Goal: Transaction & Acquisition: Purchase product/service

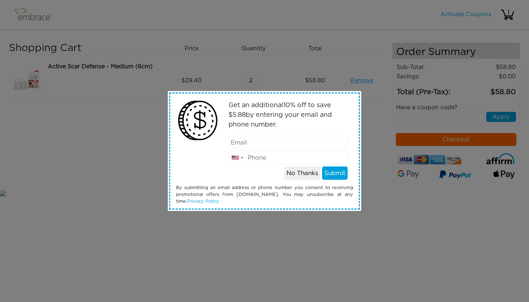
click at [259, 144] on input "email" at bounding box center [287, 143] width 119 height 14
type input "[EMAIL_ADDRESS][DOMAIN_NAME]"
click at [269, 157] on input "tel" at bounding box center [287, 158] width 119 height 14
type input "6468313772"
click at [330, 174] on button "Submit" at bounding box center [335, 174] width 26 height 14
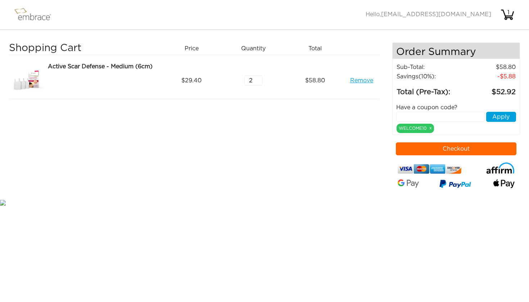
click at [436, 150] on button "Checkout" at bounding box center [456, 148] width 121 height 13
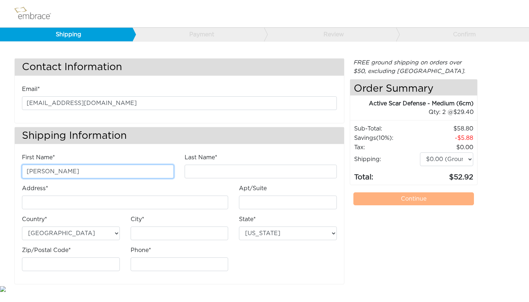
type input "[PERSON_NAME]"
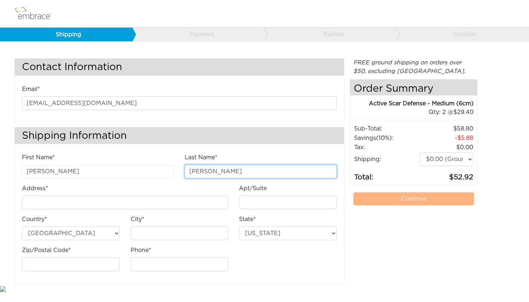
type input "[PERSON_NAME]"
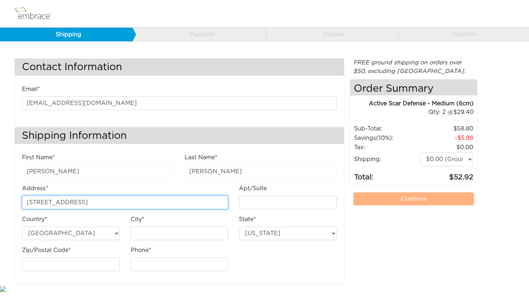
type input "[STREET_ADDRESS]"
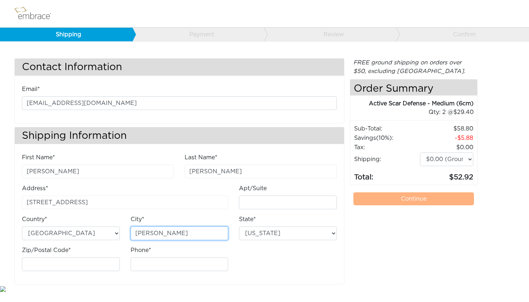
type input "[PERSON_NAME]"
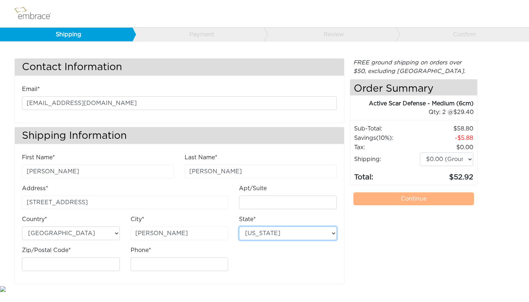
select select "NC"
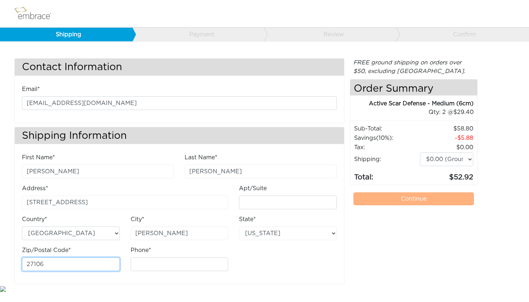
type input "27106"
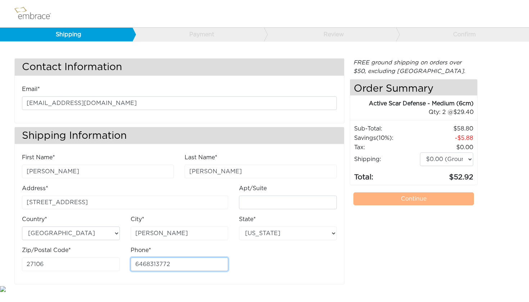
type input "6468313772"
click at [389, 197] on link "Continue" at bounding box center [413, 198] width 121 height 13
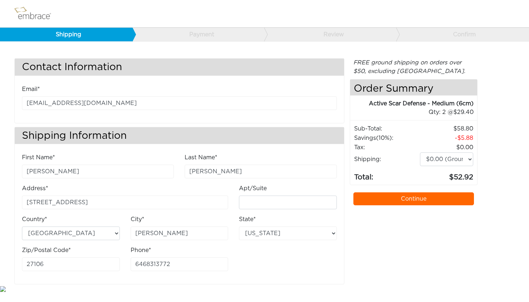
click at [389, 197] on link "Continue" at bounding box center [413, 198] width 121 height 13
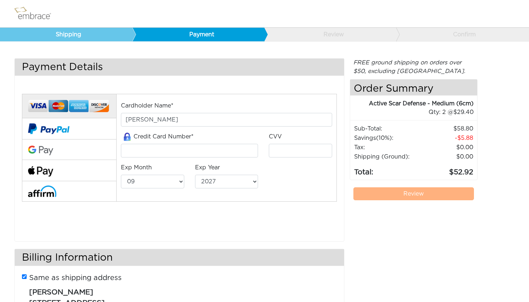
select select "9"
select select "2027"
click at [162, 153] on input "tel" at bounding box center [189, 151] width 137 height 14
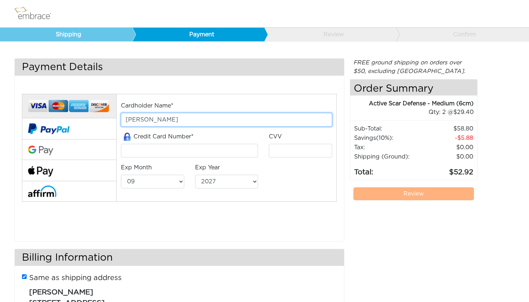
type input "jennifer kerrane"
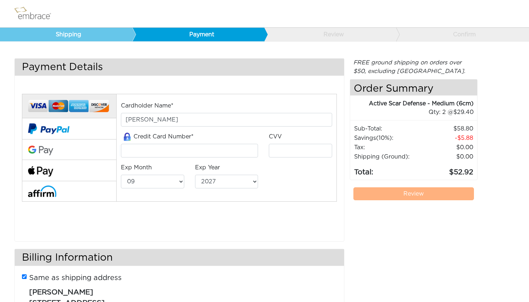
type input "341184891872004"
type input "7014"
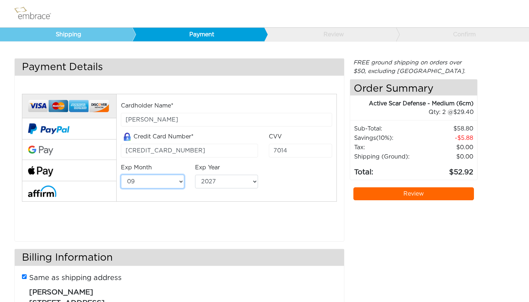
select select "3"
select select "2030"
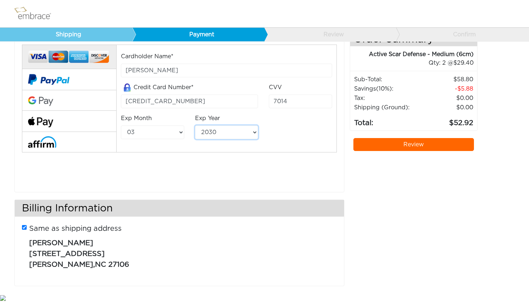
scroll to position [49, 0]
click at [396, 136] on div "FREE ground shipping on orders over $50, excluding Australia. Any applicable im…" at bounding box center [414, 151] width 128 height 285
click at [398, 146] on link "Review" at bounding box center [413, 145] width 121 height 13
